Goal: Task Accomplishment & Management: Complete application form

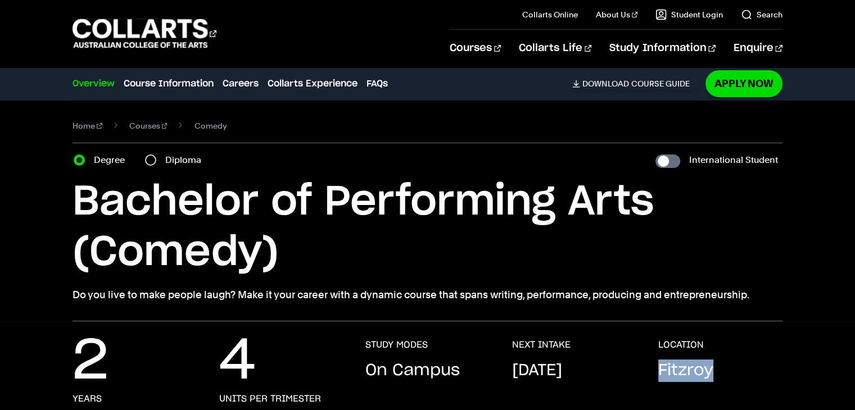
drag, startPoint x: 657, startPoint y: 367, endPoint x: 758, endPoint y: 381, distance: 102.7
click at [758, 381] on div "2 years 4 units per trimester STUDY MODES On Campus NEXT INTAKE September 2025 …" at bounding box center [428, 384] width 710 height 88
click at [165, 82] on link "Course Information" at bounding box center [169, 83] width 90 height 13
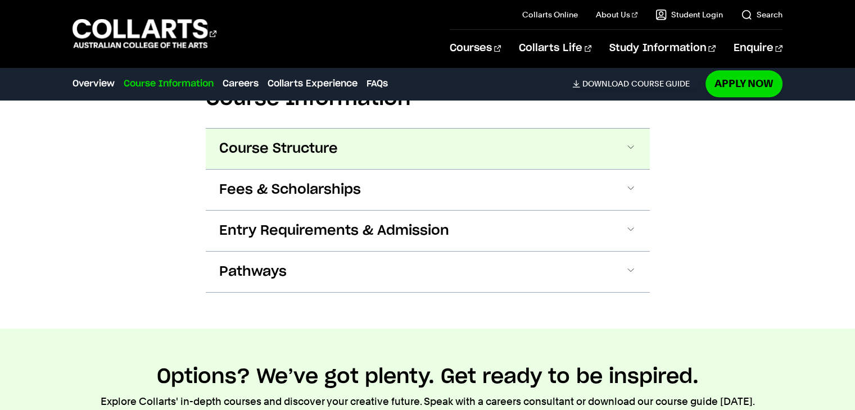
click at [360, 150] on button "Course Structure" at bounding box center [428, 149] width 444 height 40
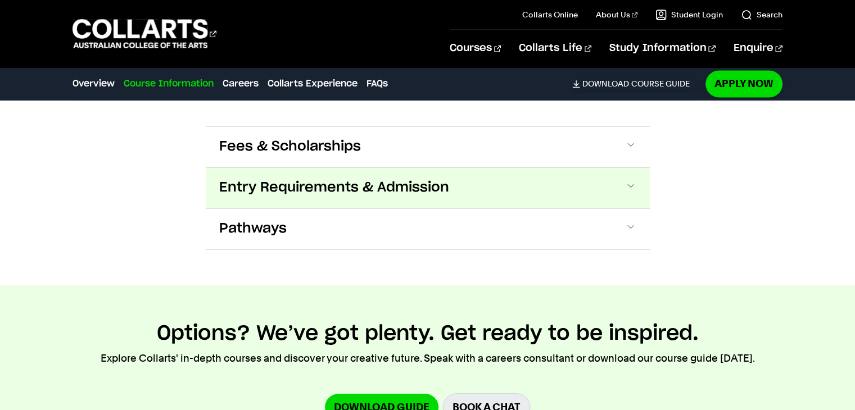
click at [376, 185] on span "Entry Requirements & Admission" at bounding box center [334, 188] width 230 height 18
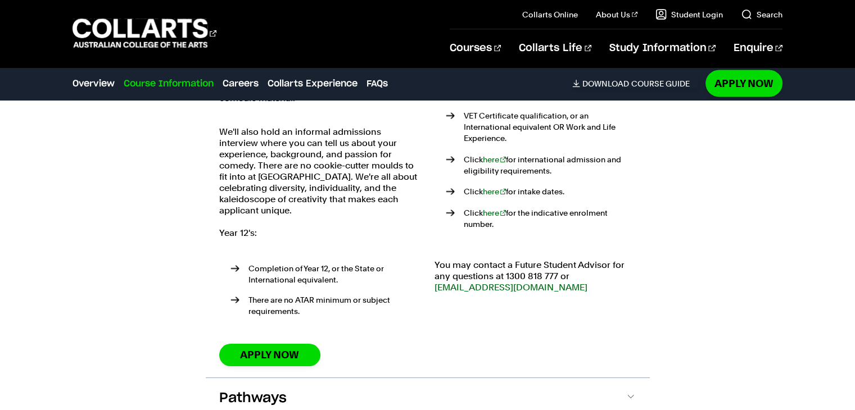
scroll to position [2190, 0]
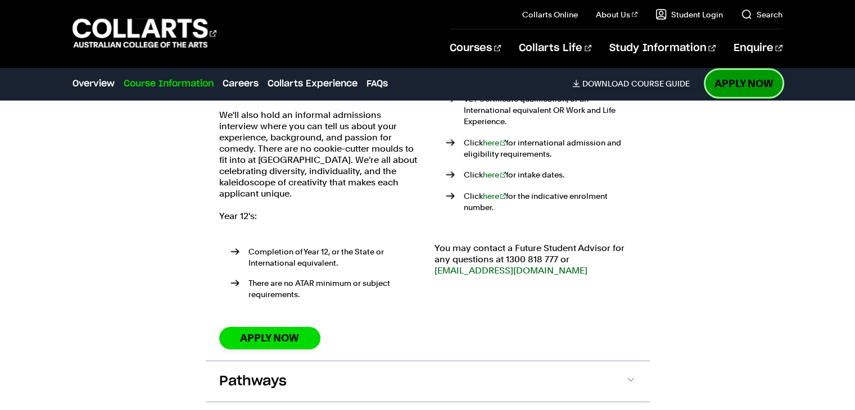
click at [741, 91] on link "Apply Now" at bounding box center [744, 83] width 77 height 26
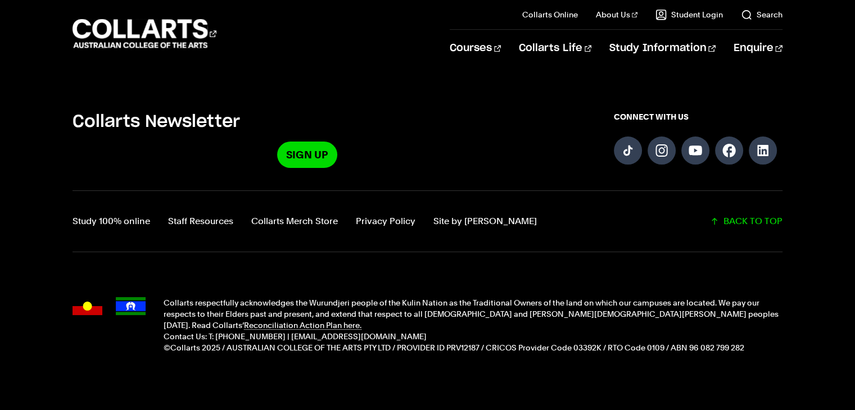
scroll to position [1370, 0]
